Goal: Information Seeking & Learning: Learn about a topic

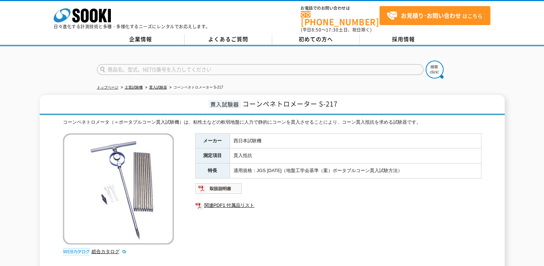
click at [116, 64] on input "text" at bounding box center [260, 69] width 327 height 11
type input "土の突き固め"
click at [426, 60] on button at bounding box center [435, 69] width 18 height 18
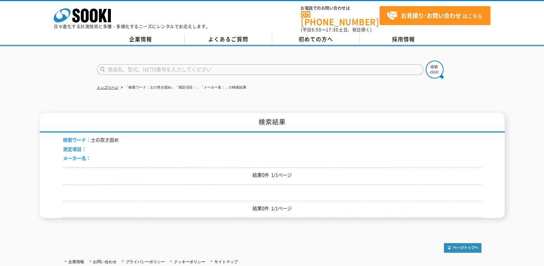
click at [112, 64] on input "text" at bounding box center [260, 69] width 327 height 11
type input "商品名、型式、NETIS番号を入力してください"
drag, startPoint x: 90, startPoint y: 135, endPoint x: 117, endPoint y: 134, distance: 27.2
click at [117, 136] on li "検索ワード： 土の突き固め" at bounding box center [91, 140] width 56 height 8
drag, startPoint x: 117, startPoint y: 134, endPoint x: 111, endPoint y: 134, distance: 6.1
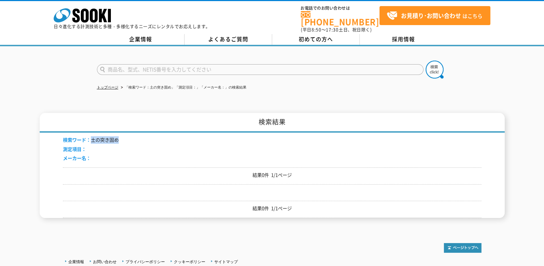
copy li "土の突き固め"
click at [111, 64] on input "text" at bounding box center [260, 69] width 327 height 11
paste input "土の突き固め"
drag, startPoint x: 109, startPoint y: 64, endPoint x: 119, endPoint y: 65, distance: 10.0
click at [109, 64] on input "土の突き固め装置" at bounding box center [260, 69] width 327 height 11
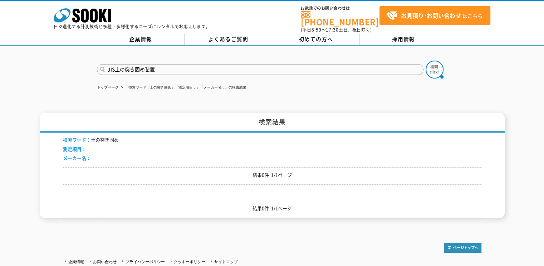
type input "JIS土の突き固め装置"
click at [426, 60] on button at bounding box center [435, 69] width 18 height 18
click at [98, 65] on input "text" at bounding box center [260, 69] width 327 height 11
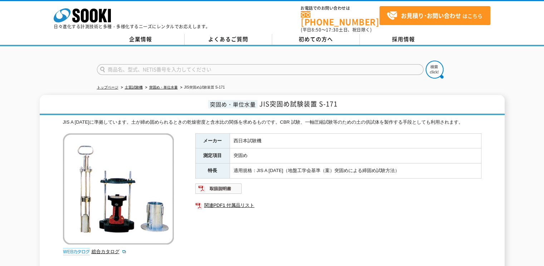
scroll to position [72, 0]
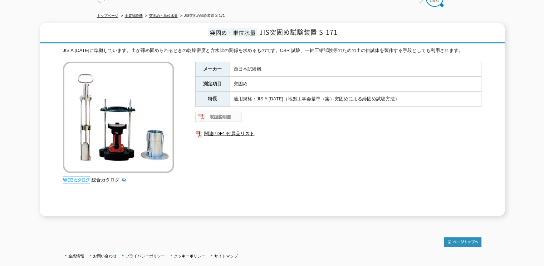
click at [223, 111] on img at bounding box center [218, 116] width 47 height 11
